Goal: Go to known website: Access a specific website the user already knows

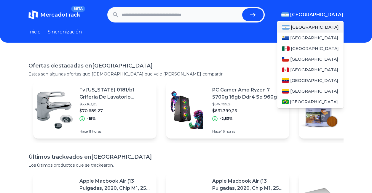
click at [338, 15] on font "[GEOGRAPHIC_DATA]" at bounding box center [316, 15] width 53 height 6
click at [302, 47] on font "[GEOGRAPHIC_DATA]" at bounding box center [315, 48] width 48 height 5
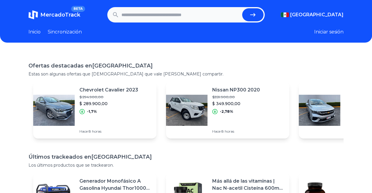
click at [204, 67] on h1 "Ofertas destacadas en [GEOGRAPHIC_DATA]" at bounding box center [185, 66] width 315 height 8
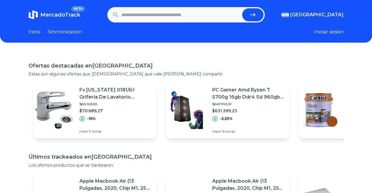
click at [214, 63] on h1 "Ofertas destacadas en Argentina" at bounding box center [185, 66] width 315 height 8
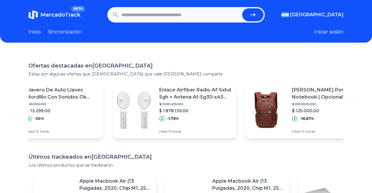
scroll to position [0, 1009]
